Goal: Check status: Check status

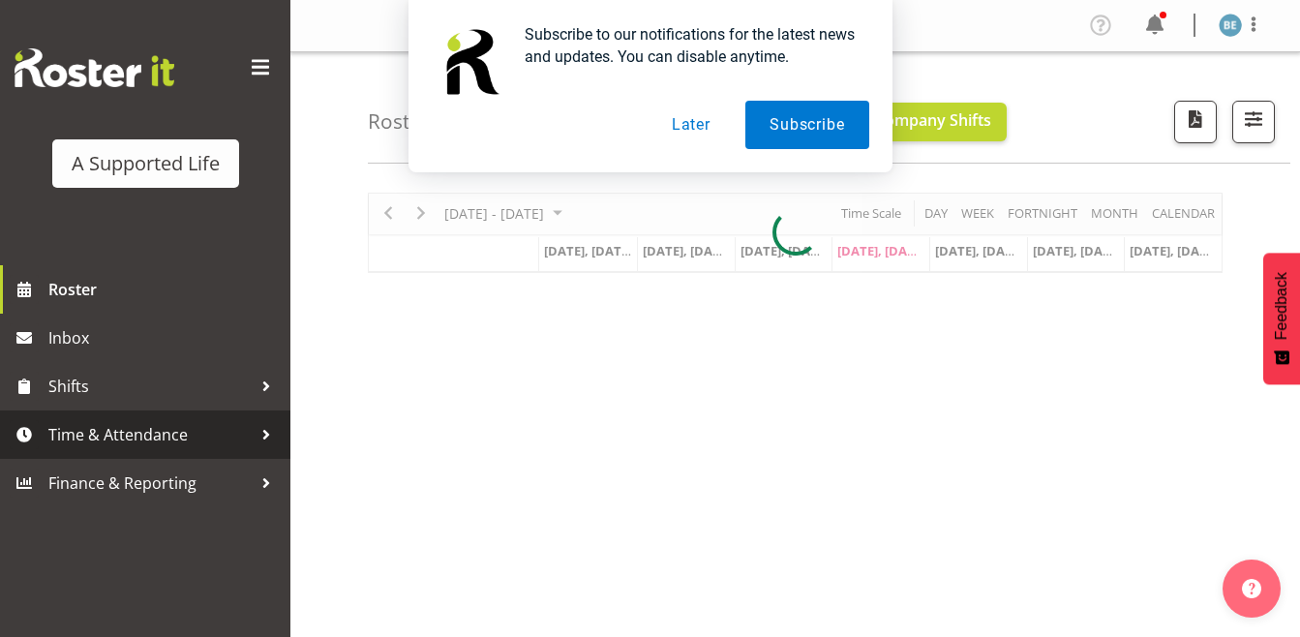
click at [144, 412] on link "Time & Attendance" at bounding box center [145, 435] width 290 height 48
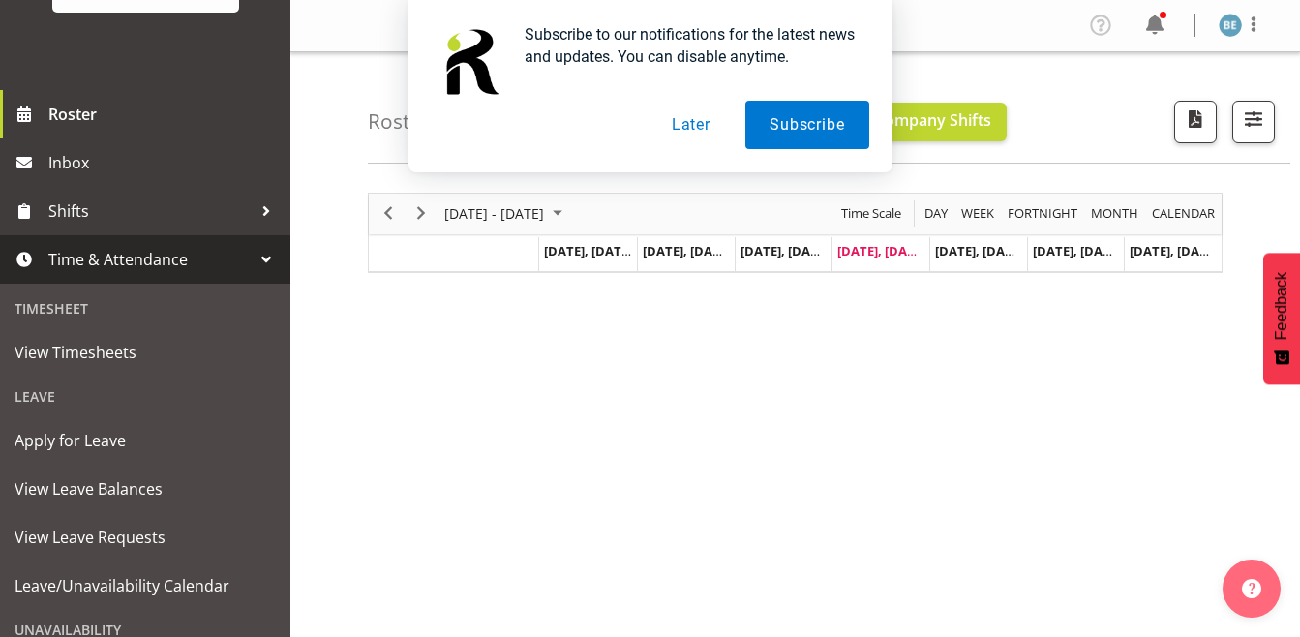
scroll to position [187, 0]
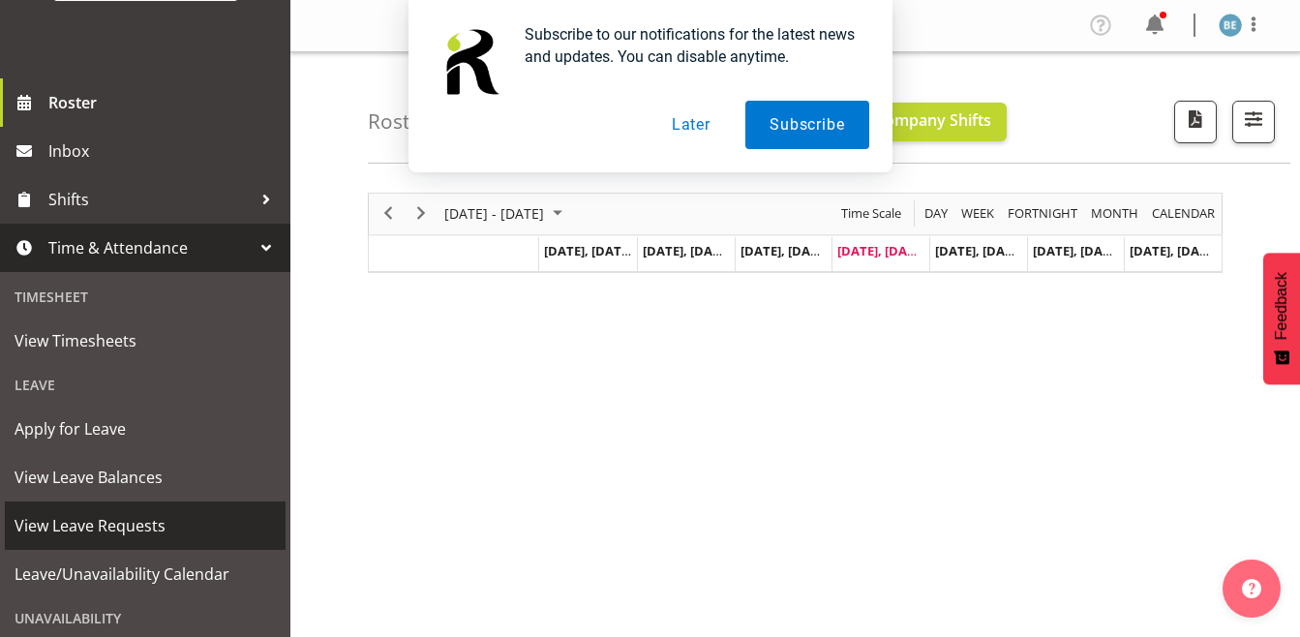
click at [133, 512] on span "View Leave Requests" at bounding box center [145, 525] width 261 height 29
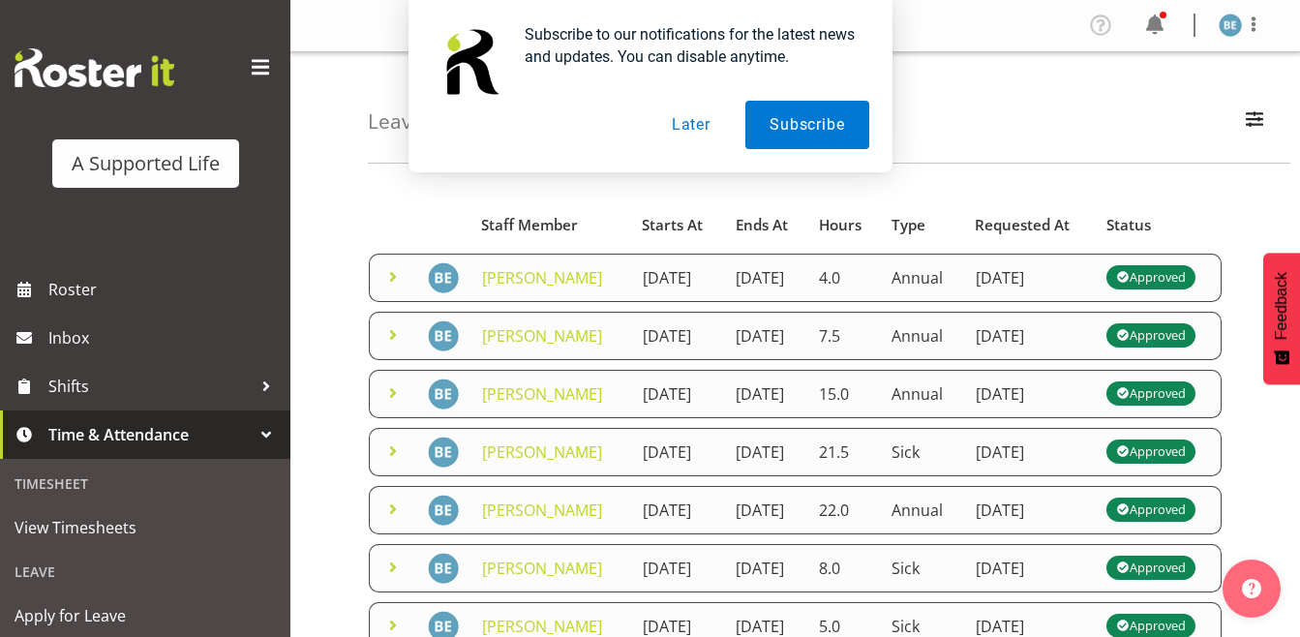
click at [684, 130] on button "Later" at bounding box center [691, 125] width 87 height 48
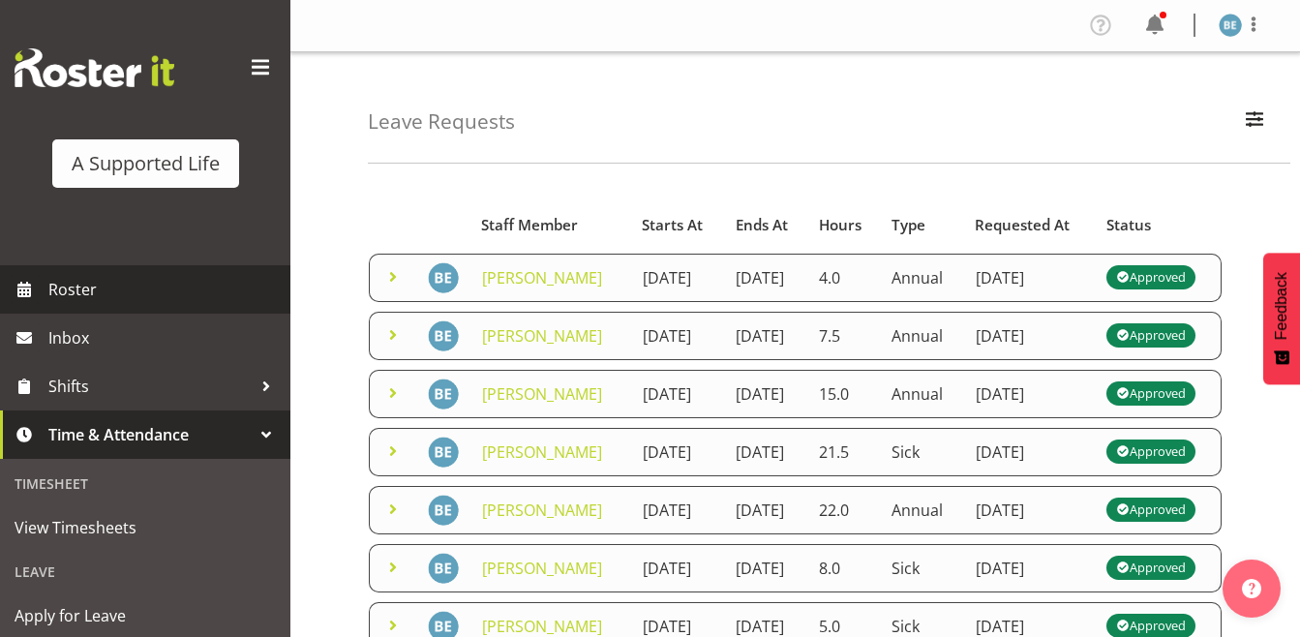
click at [55, 290] on span "Roster" at bounding box center [164, 289] width 232 height 29
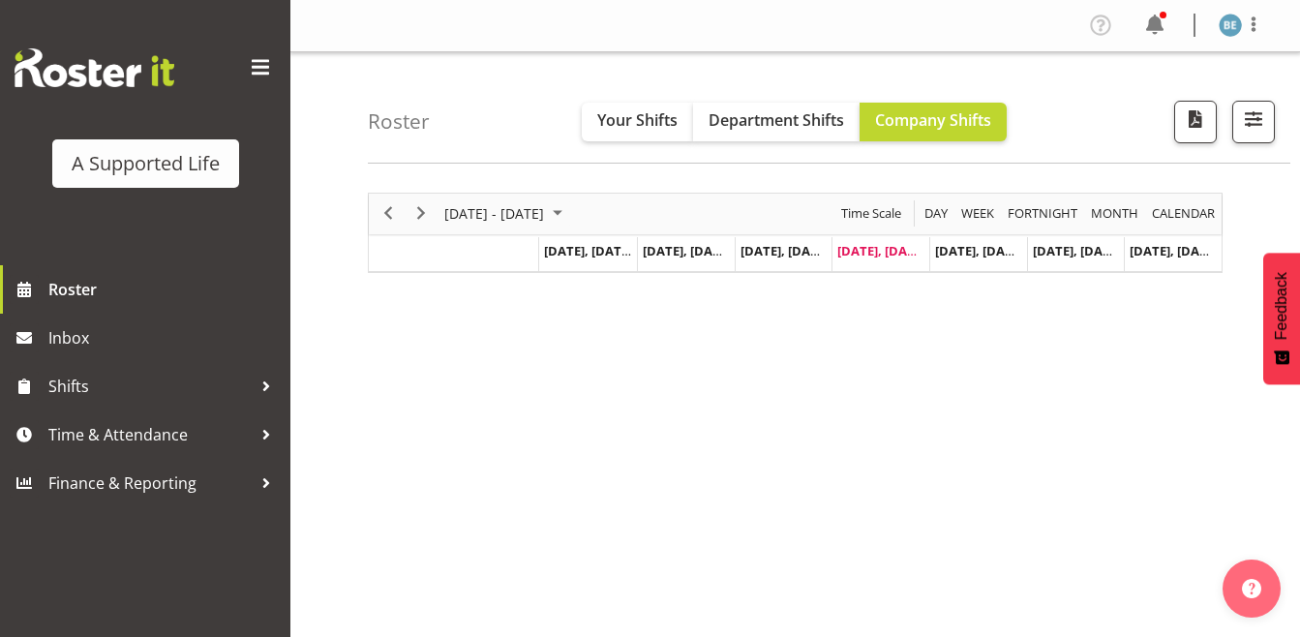
click at [270, 66] on span at bounding box center [260, 67] width 31 height 31
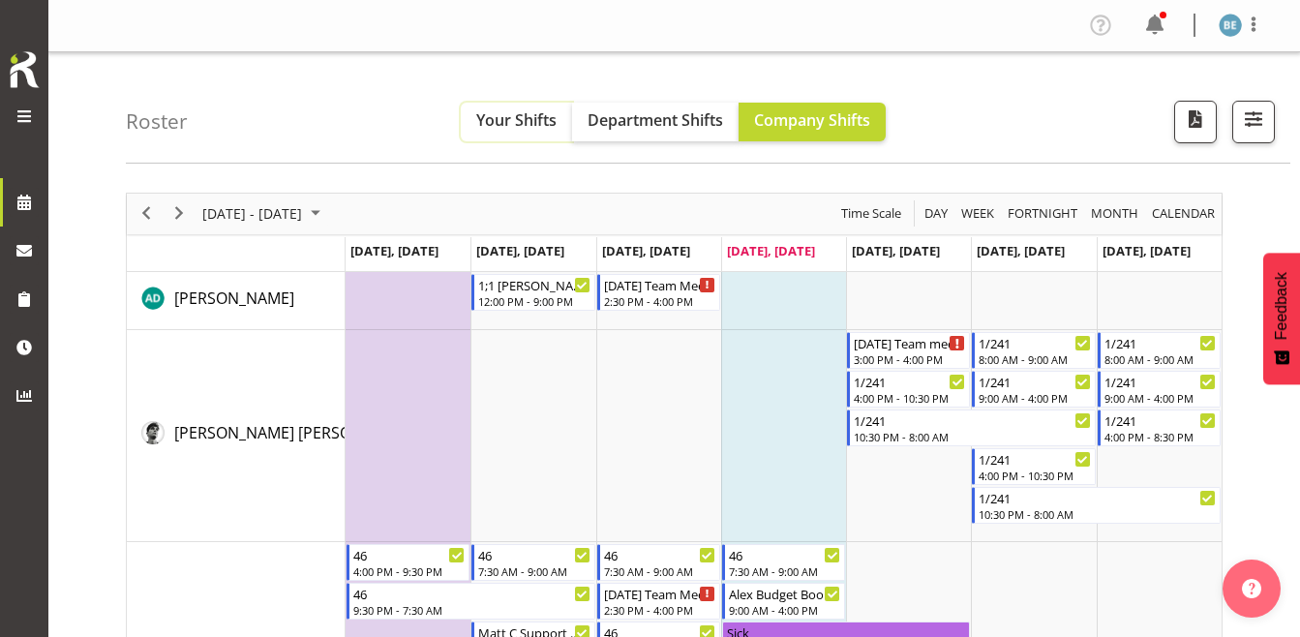
click at [515, 125] on span "Your Shifts" at bounding box center [516, 119] width 80 height 21
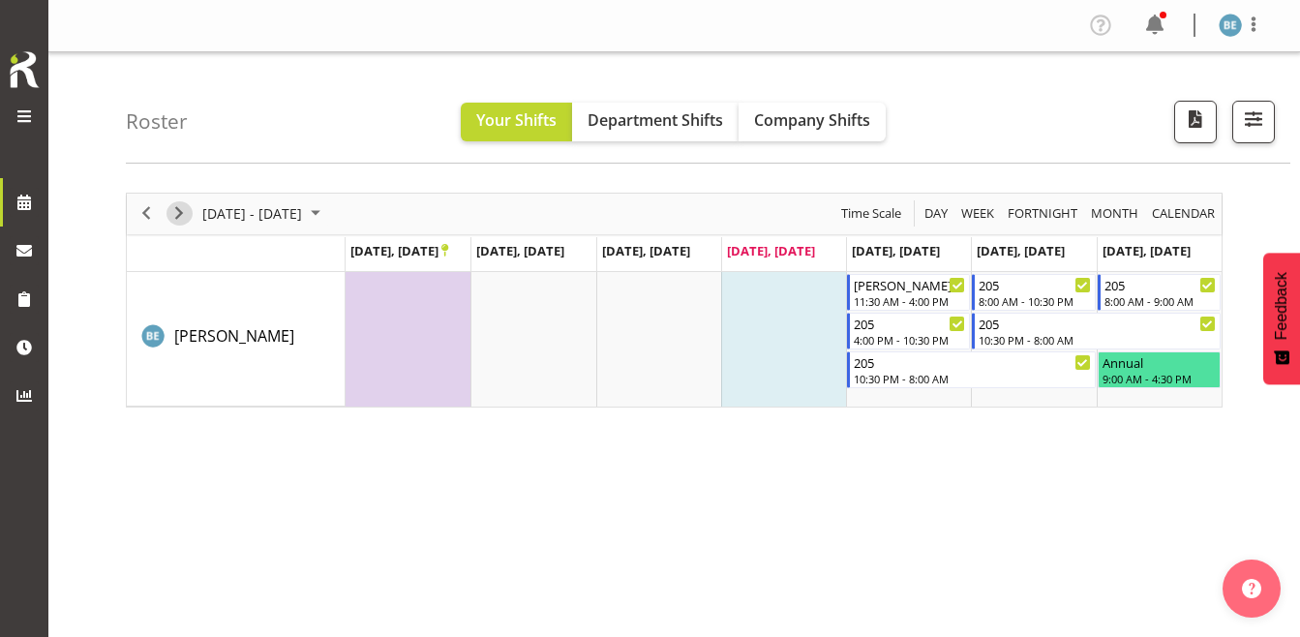
click at [182, 220] on span "Next" at bounding box center [179, 213] width 23 height 24
